Goal: Find specific fact: Find specific fact

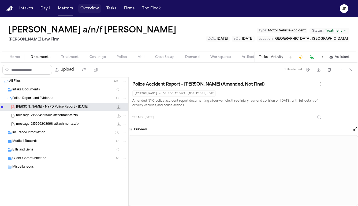
click at [86, 7] on button "Overview" at bounding box center [89, 9] width 23 height 10
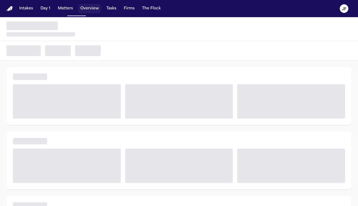
click at [100, 7] on div "Intakes Day 1 Matters Overview Tasks Firms The Flock" at bounding box center [90, 9] width 146 height 10
click at [108, 11] on button "Tasks" at bounding box center [111, 9] width 14 height 10
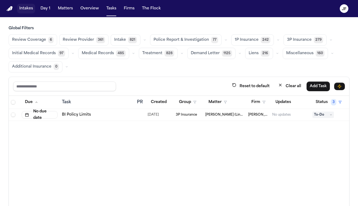
click at [28, 11] on button "Intakes" at bounding box center [26, 9] width 18 height 10
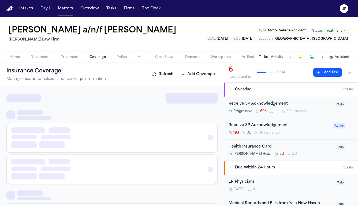
click at [109, 56] on button "Coverage" at bounding box center [97, 57] width 27 height 6
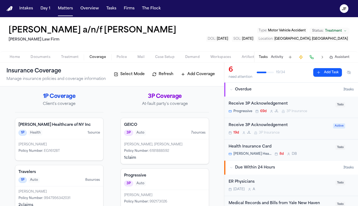
click at [155, 188] on div "Progressive 3P Auto" at bounding box center [165, 179] width 88 height 21
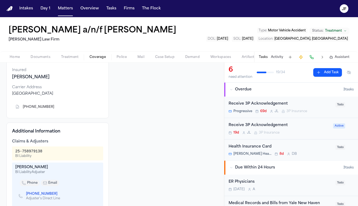
scroll to position [69, 0]
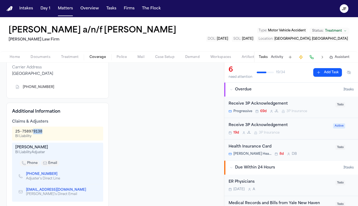
drag, startPoint x: 44, startPoint y: 131, endPoint x: 33, endPoint y: 131, distance: 11.0
click at [33, 131] on div "25-758979138 BI Liability" at bounding box center [57, 134] width 85 height 10
click at [52, 82] on div "[PHONE_NUMBER]" at bounding box center [57, 87] width 91 height 12
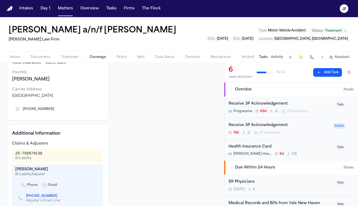
scroll to position [45, 0]
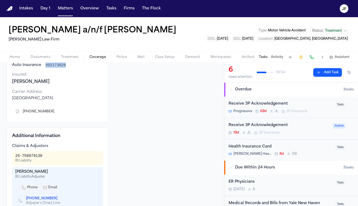
drag, startPoint x: 69, startPoint y: 65, endPoint x: 44, endPoint y: 67, distance: 25.0
click at [44, 67] on div "Auto Insurance 992173026" at bounding box center [57, 64] width 91 height 5
copy span "992173026"
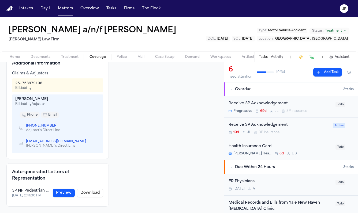
scroll to position [117, 0]
